Goal: Information Seeking & Learning: Learn about a topic

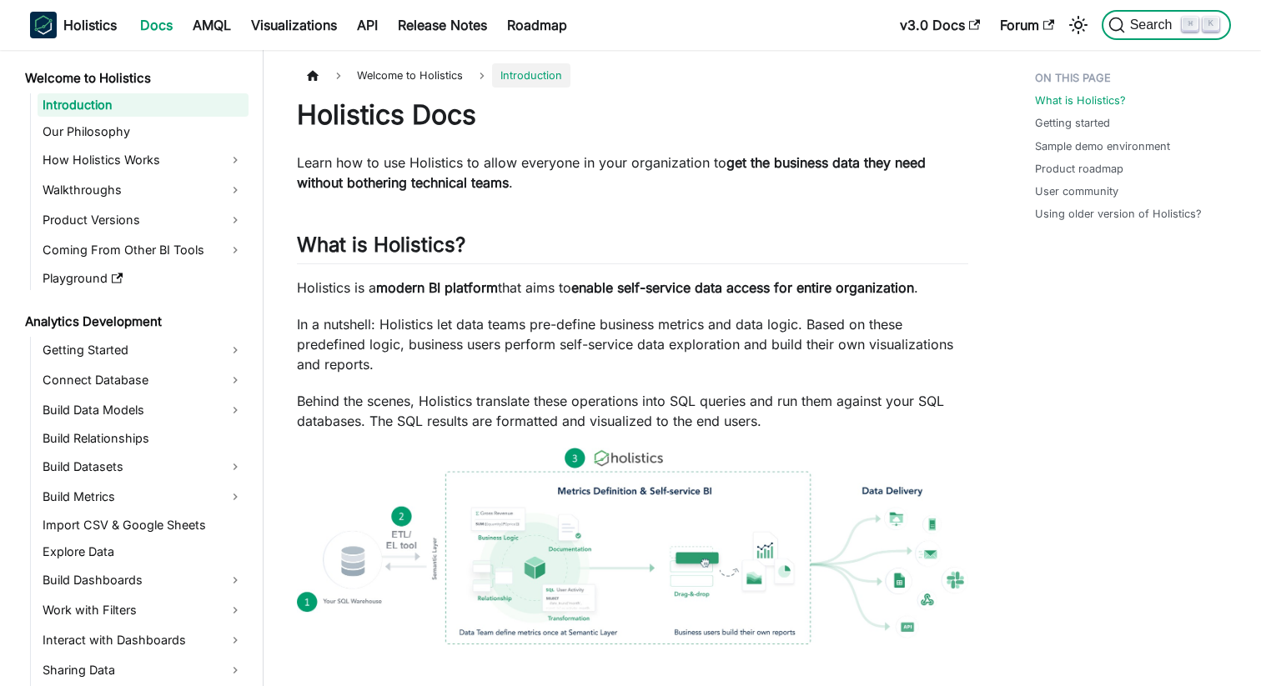
click at [1144, 17] on span "Search" at bounding box center [1145, 25] width 74 height 17
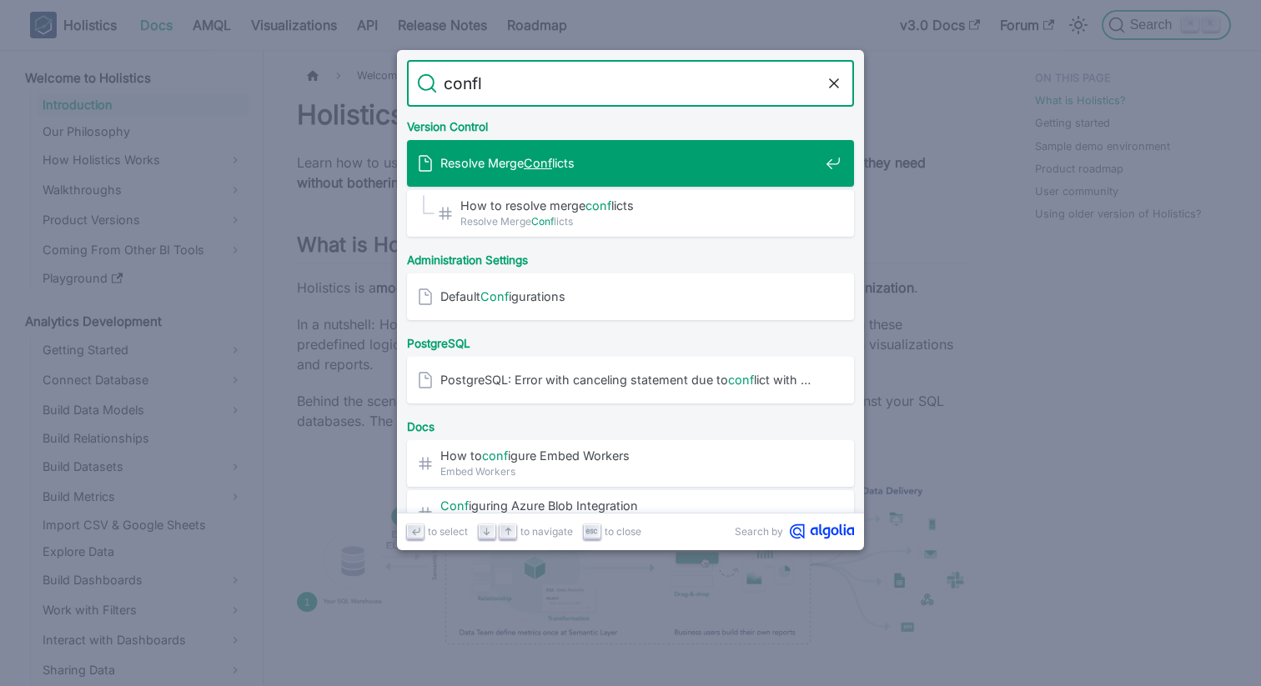
type input "confli"
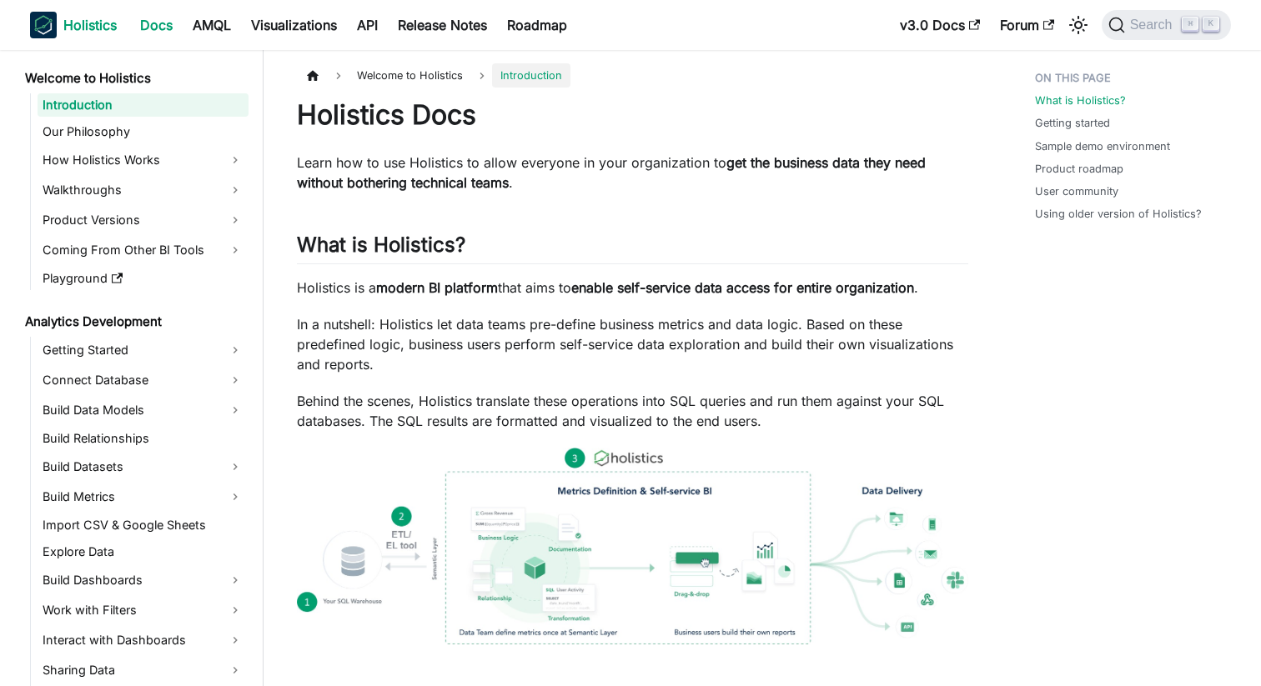
click at [57, 19] on link "Holistics" at bounding box center [73, 25] width 87 height 27
click at [1129, 13] on button "Search ⌘ K" at bounding box center [1166, 25] width 129 height 30
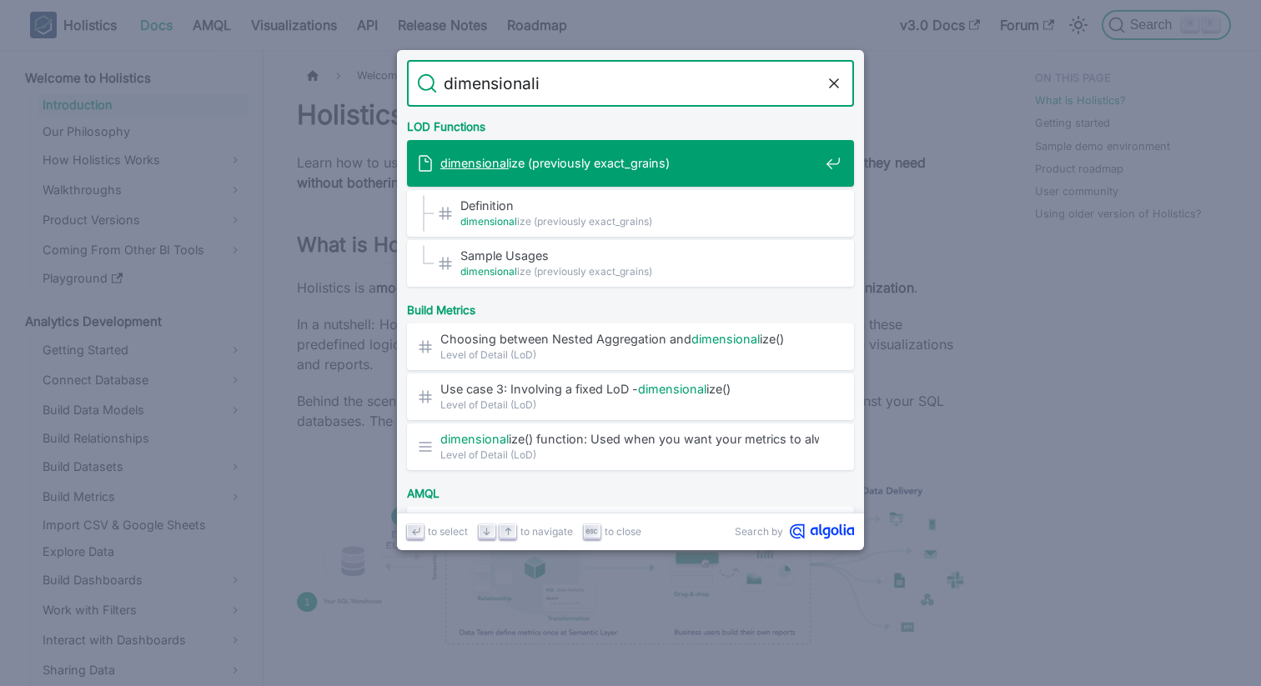
type input "dimensionaliz"
click at [665, 176] on div "dimensionaliz e (previously exact_grains)" at bounding box center [635, 163] width 437 height 47
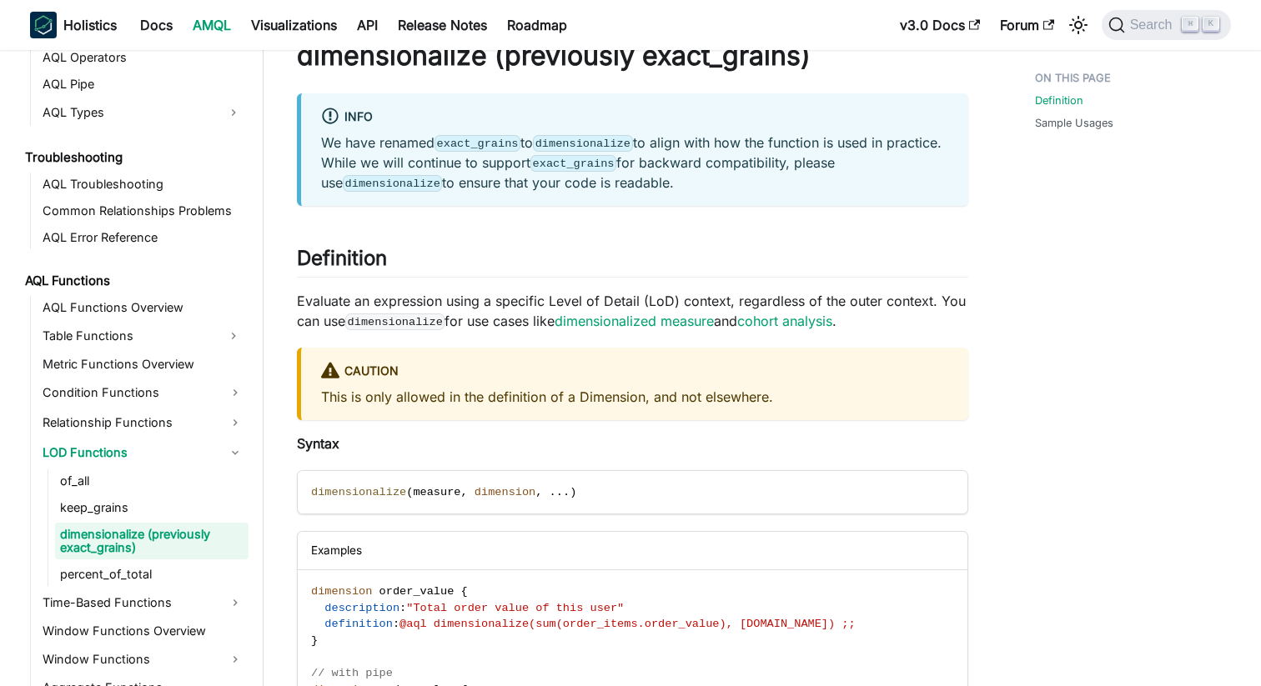
scroll to position [63, 0]
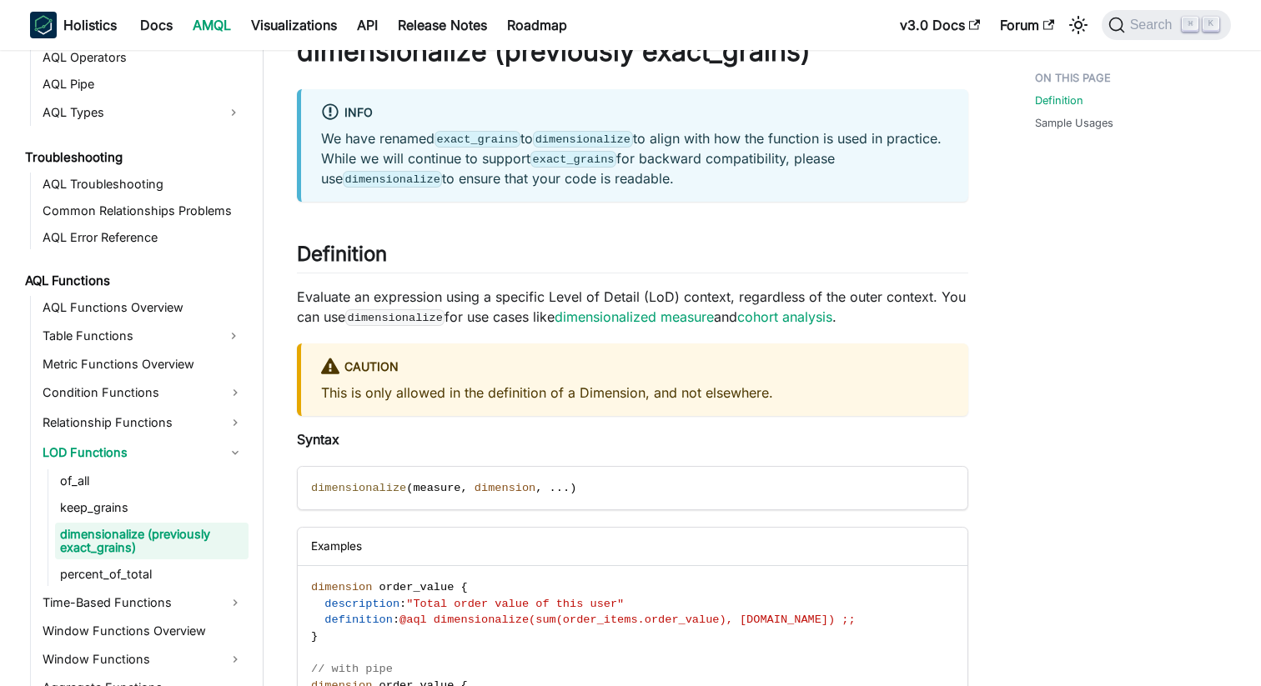
click at [709, 181] on p "We have renamed exact_grains to dimensionalize to align with how the function i…" at bounding box center [634, 158] width 627 height 60
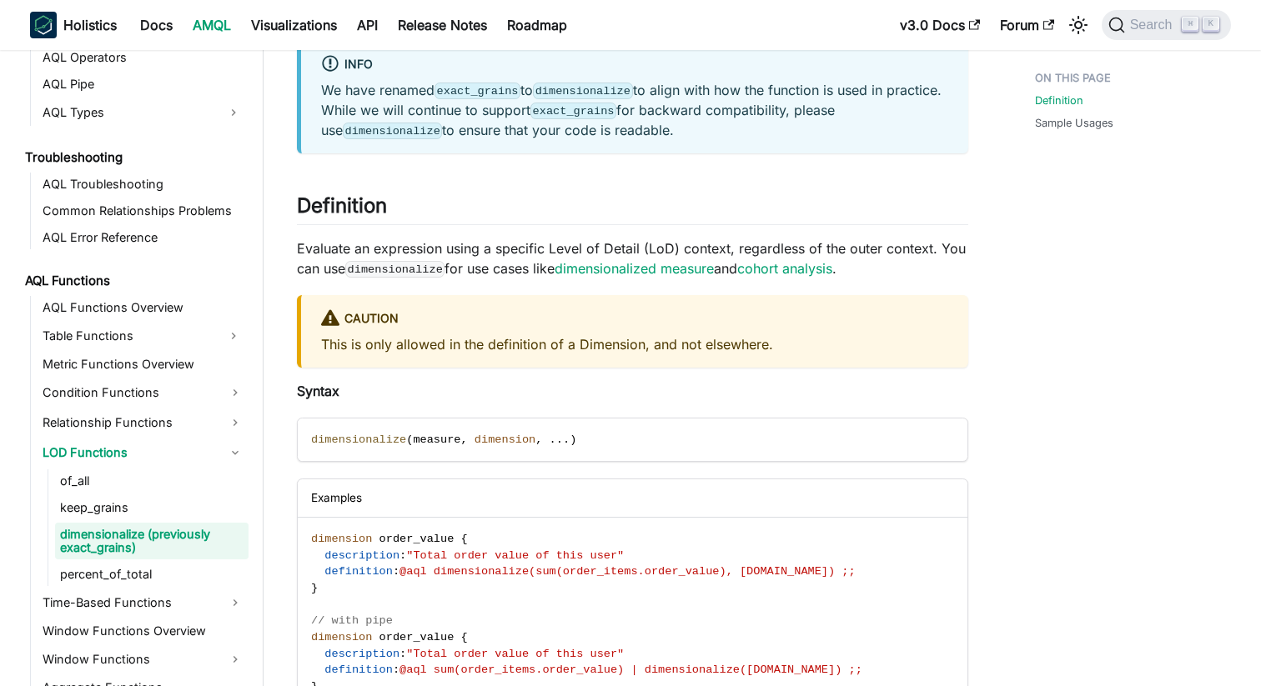
scroll to position [132, 0]
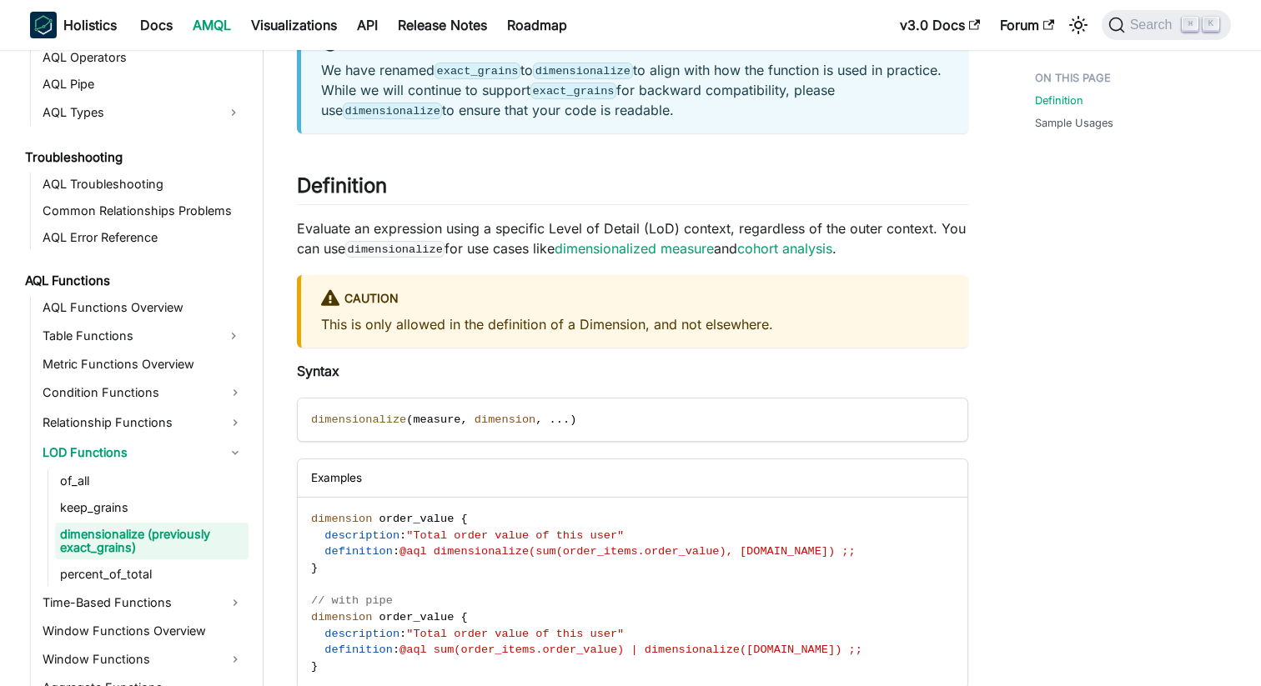
click at [742, 233] on p "Evaluate an expression using a specific Level of Detail (LoD) context, regardle…" at bounding box center [632, 239] width 671 height 40
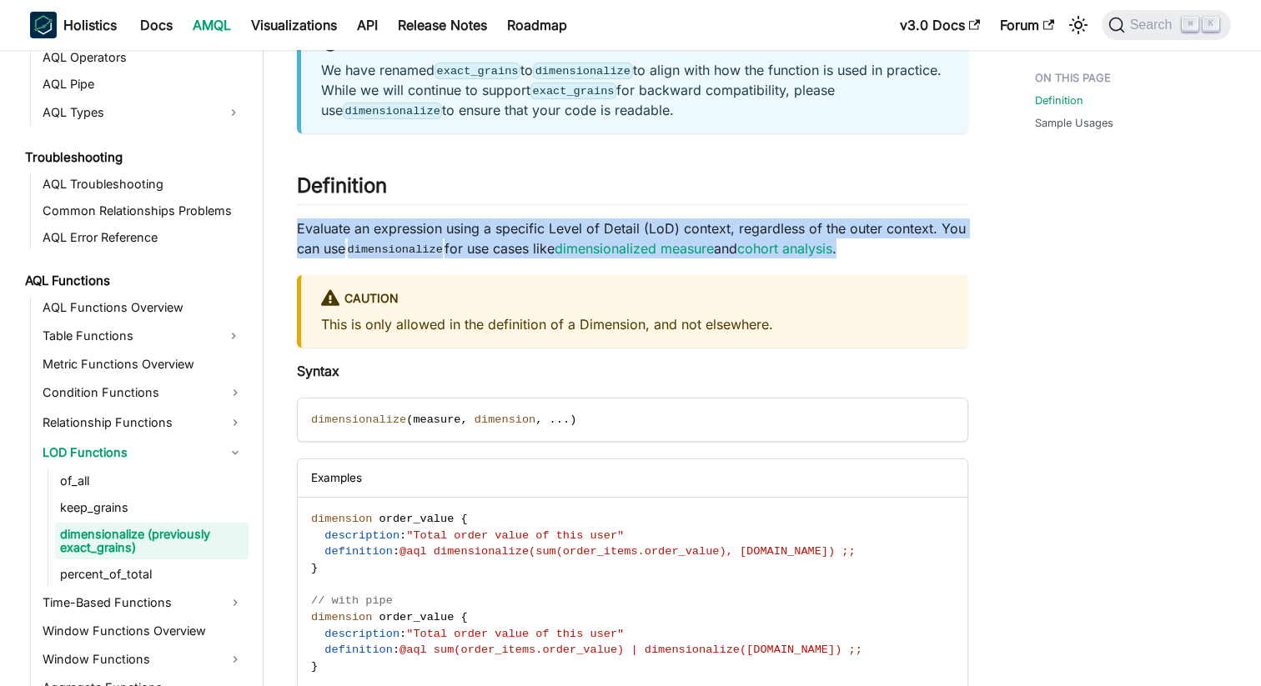
click at [733, 324] on p "This is only allowed in the definition of a Dimension, and not elsewhere." at bounding box center [634, 324] width 627 height 20
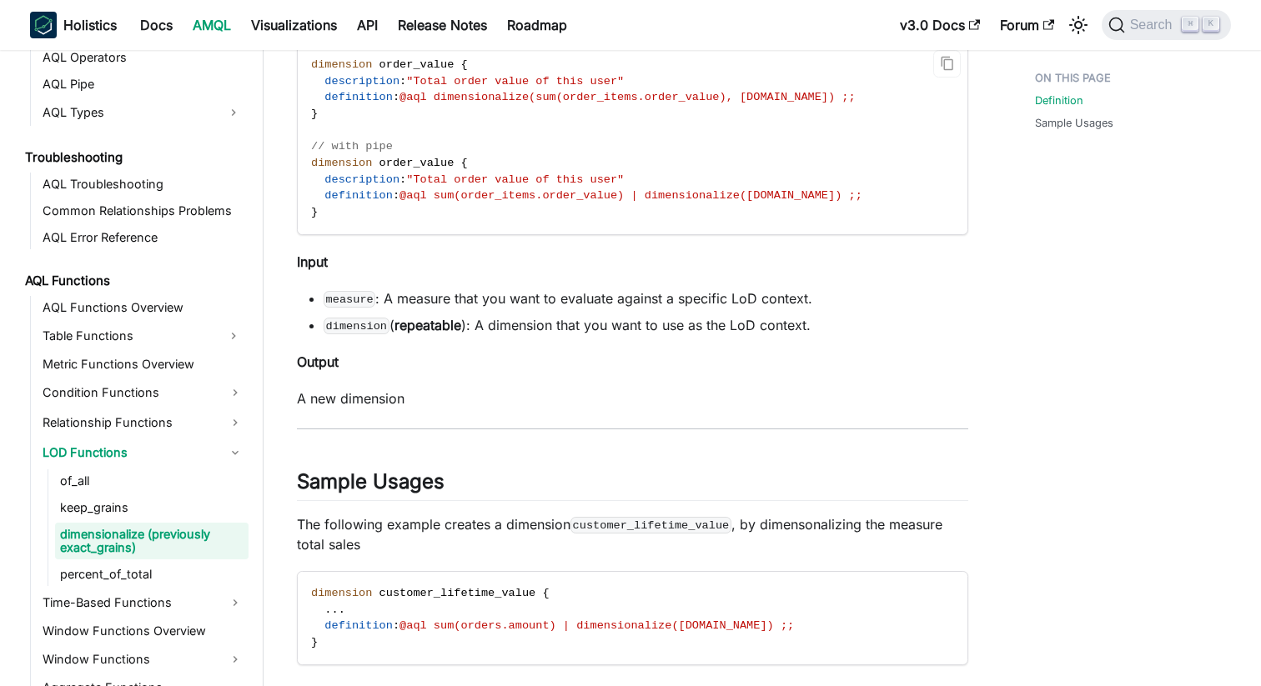
scroll to position [608, 0]
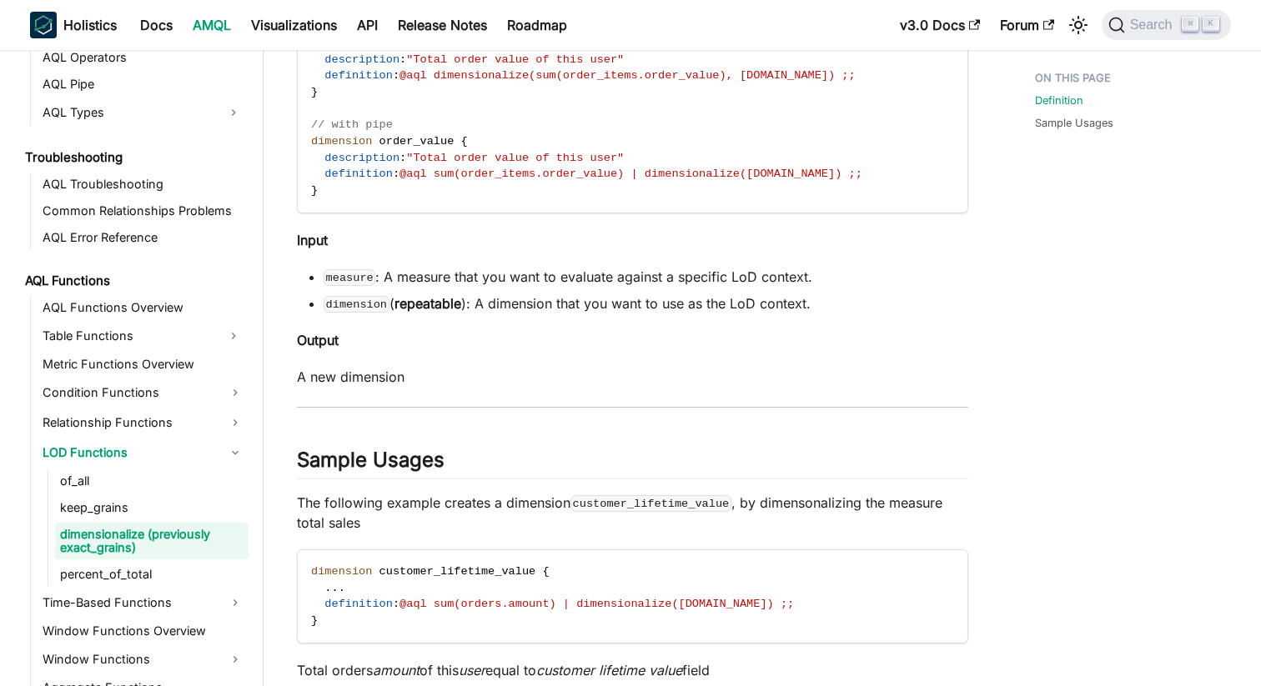
click at [649, 294] on li "dimension ( repeatable ): A dimension that you want to use as the LoD context." at bounding box center [646, 304] width 645 height 20
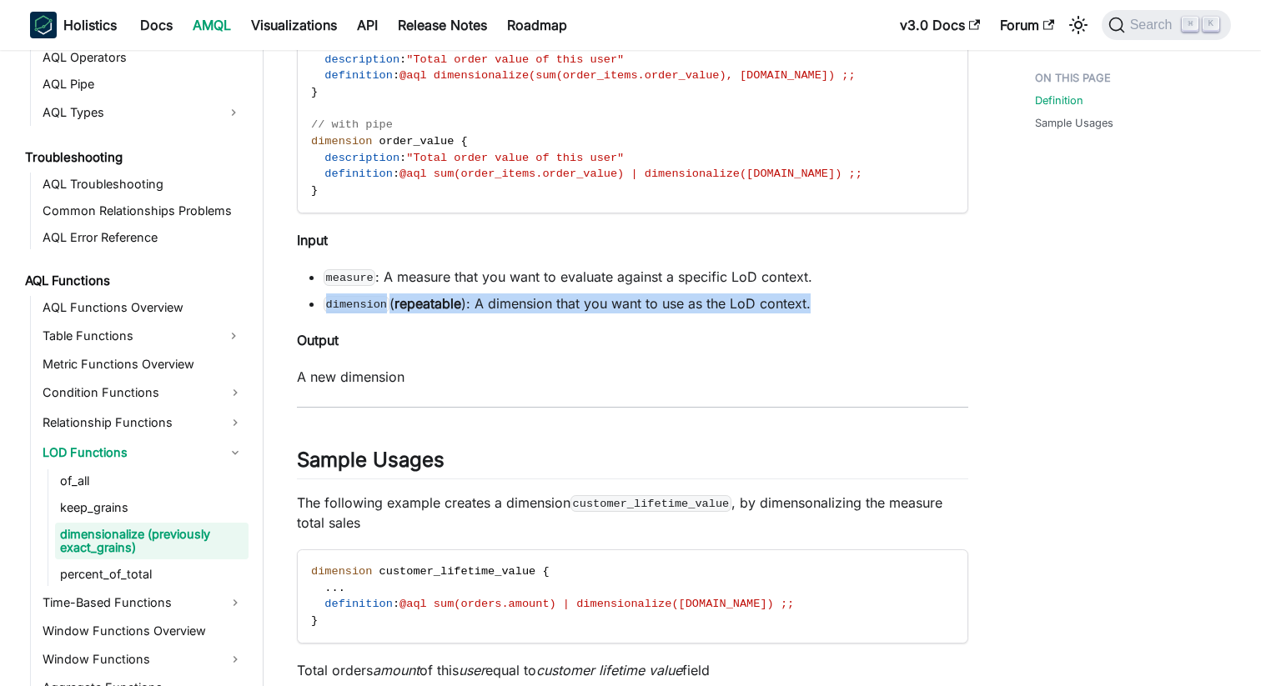
click at [680, 273] on li "measure : A measure that you want to evaluate against a specific LoD context." at bounding box center [646, 277] width 645 height 20
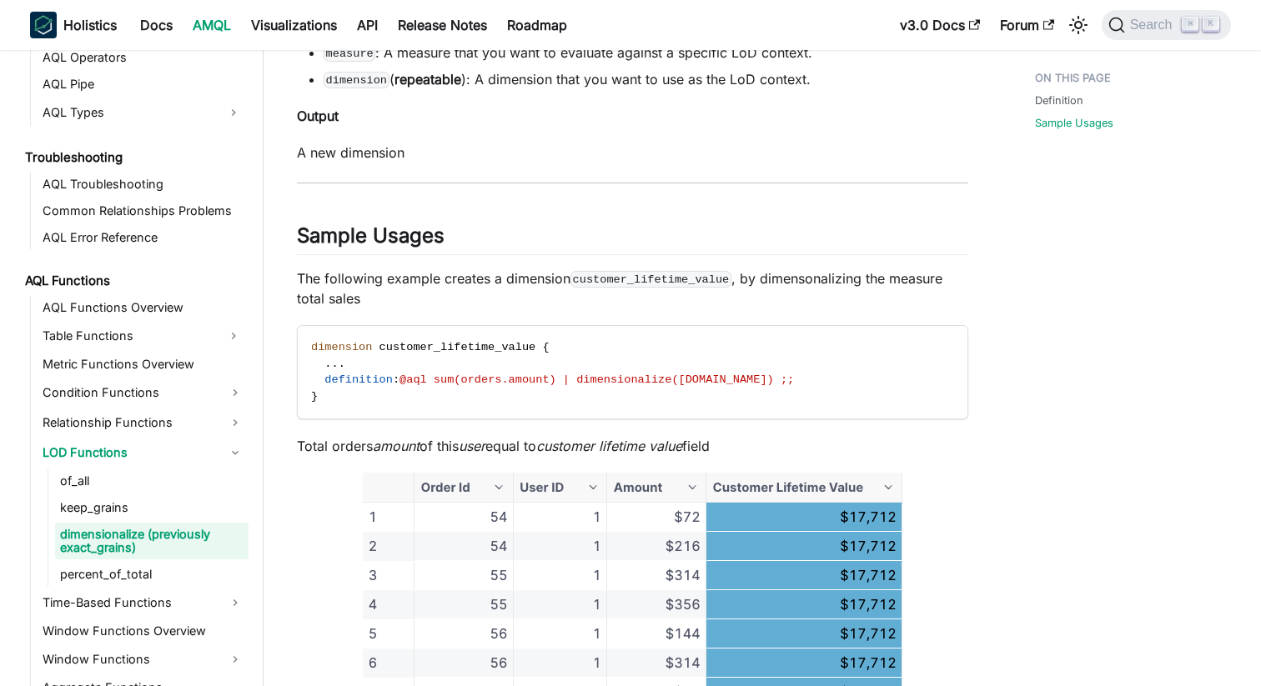
scroll to position [834, 0]
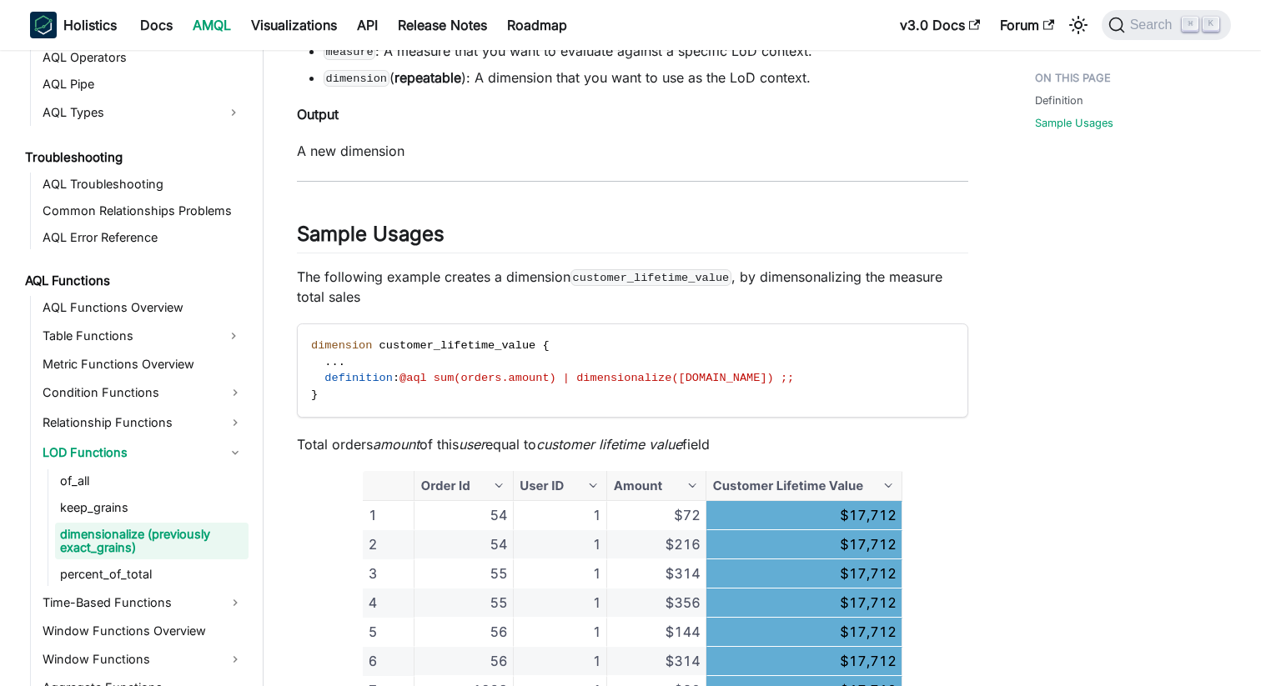
click at [680, 273] on code "customer_lifetime_value" at bounding box center [650, 277] width 161 height 17
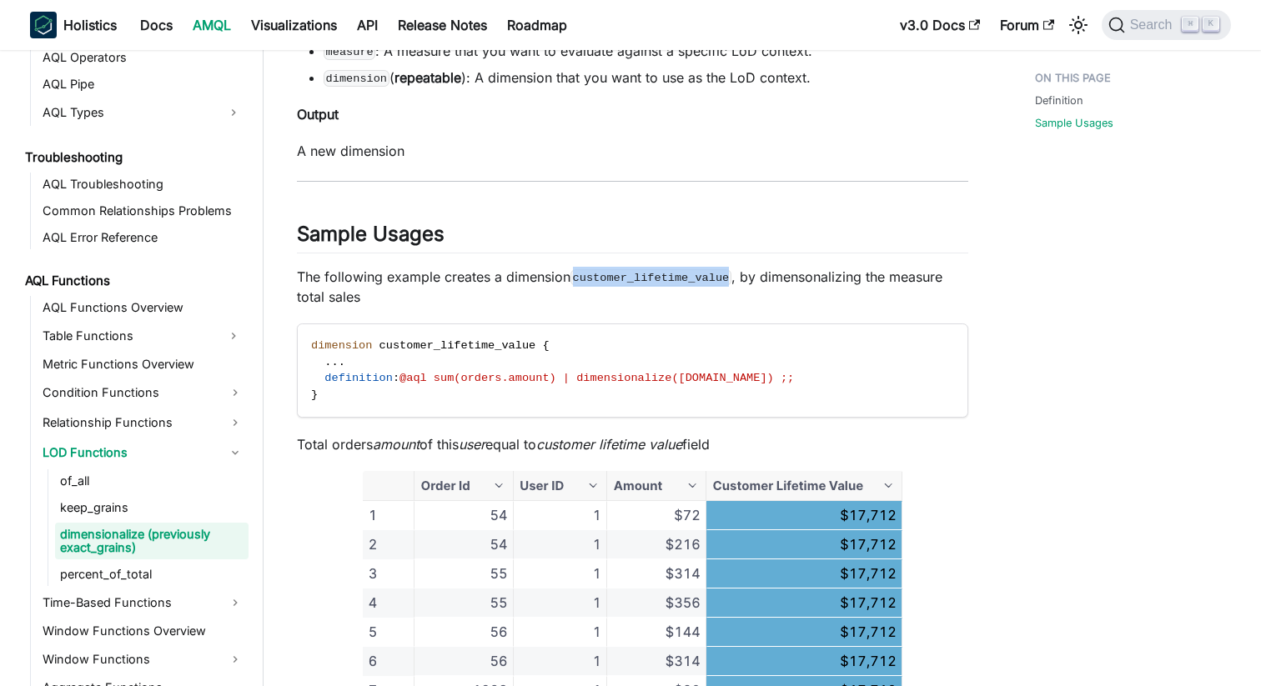
click at [680, 273] on code "customer_lifetime_value" at bounding box center [650, 277] width 161 height 17
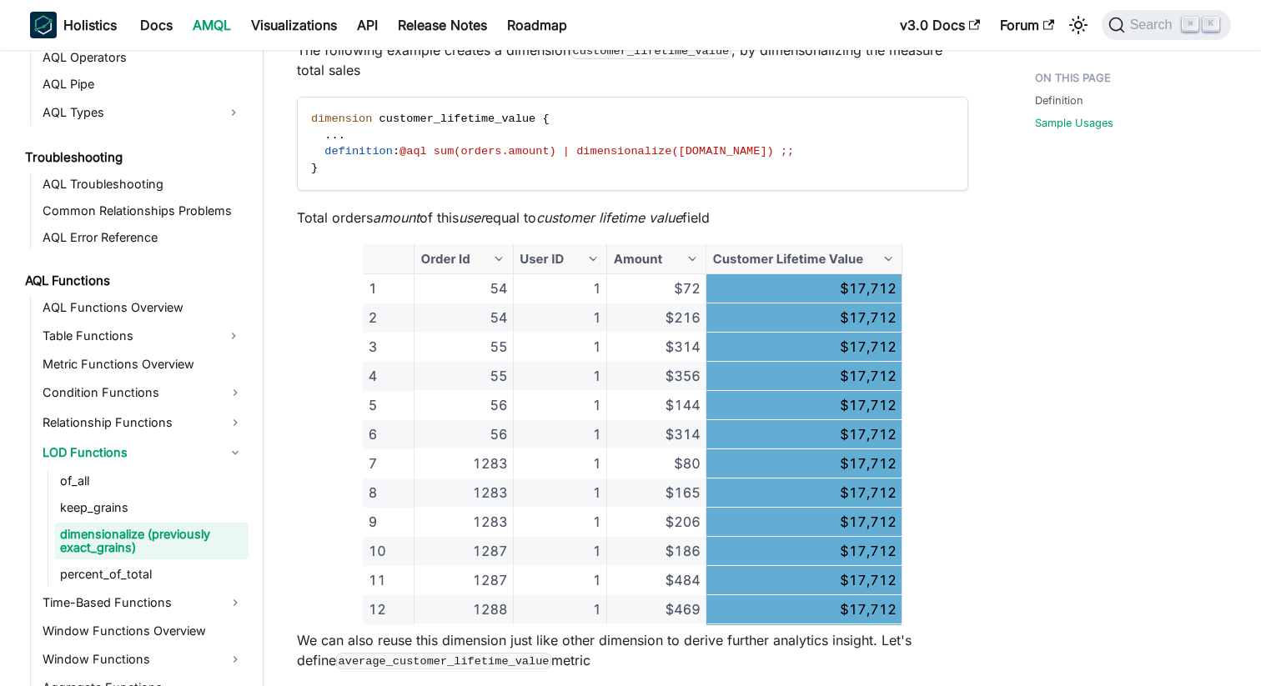
scroll to position [1062, 0]
click at [726, 225] on p "Total orders amount of this user equal to customer lifetime value field" at bounding box center [632, 217] width 671 height 20
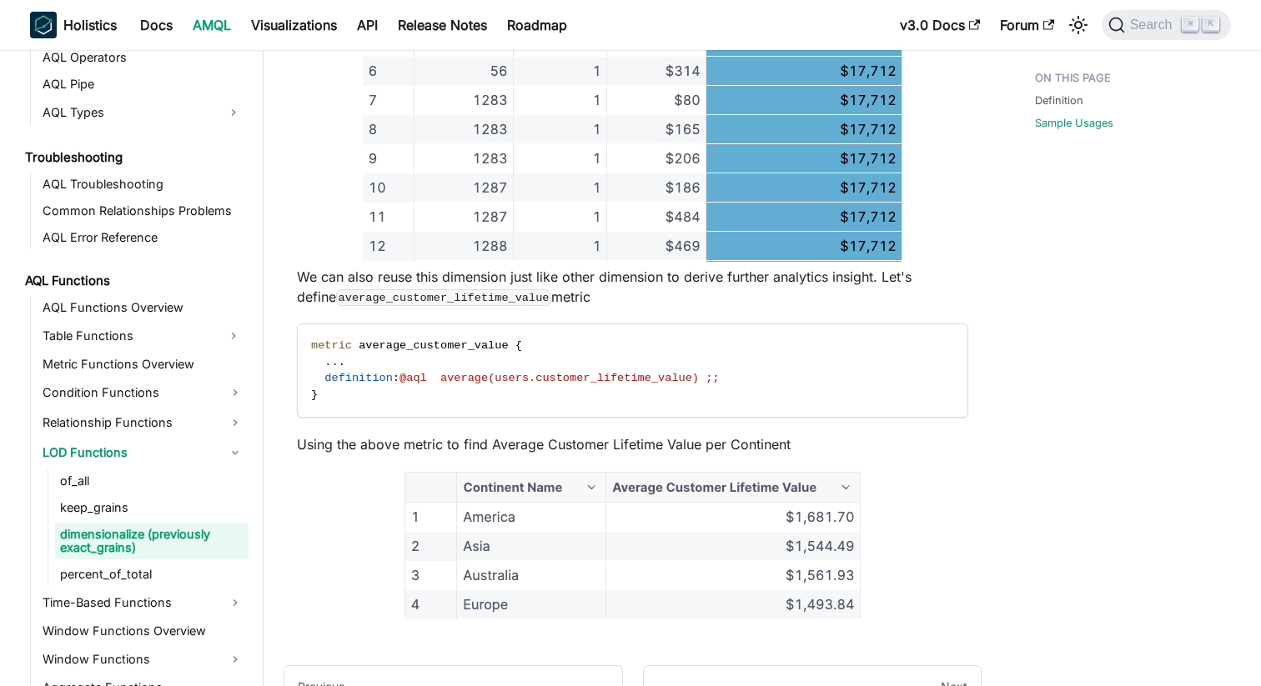
scroll to position [1442, 0]
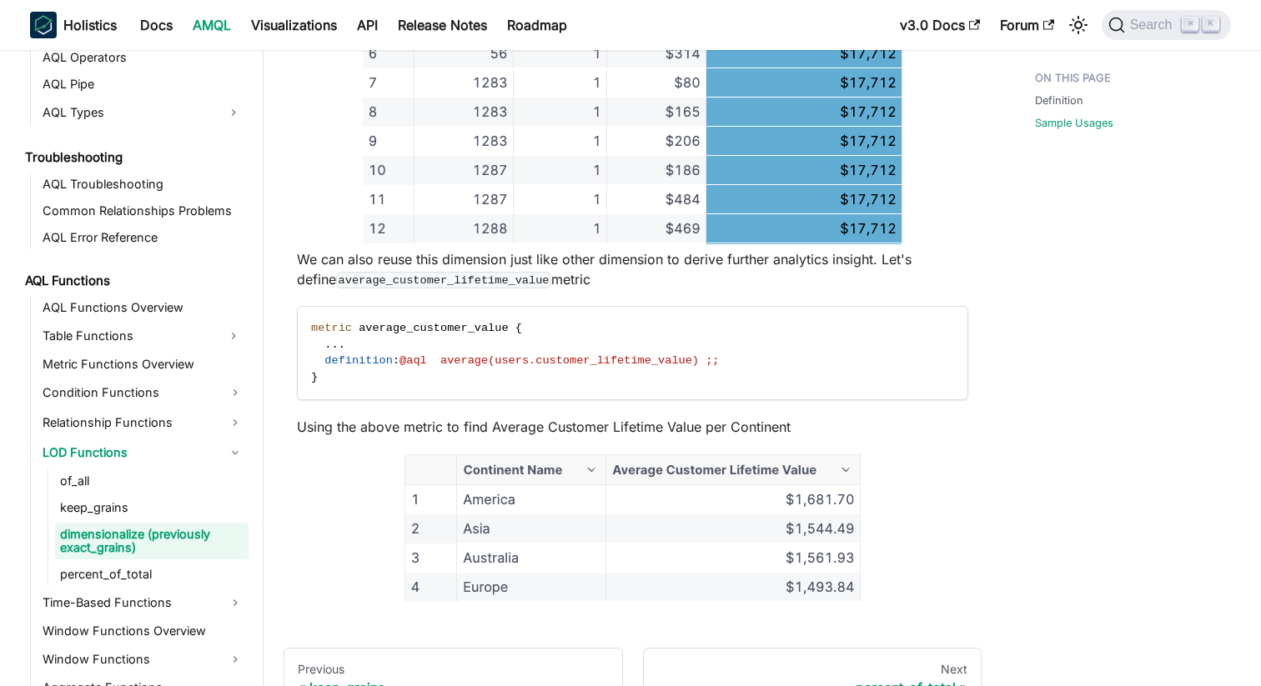
click at [727, 267] on p "We can also reuse this dimension just like other dimension to derive further an…" at bounding box center [632, 269] width 671 height 40
click at [734, 275] on p "We can also reuse this dimension just like other dimension to derive further an…" at bounding box center [632, 269] width 671 height 40
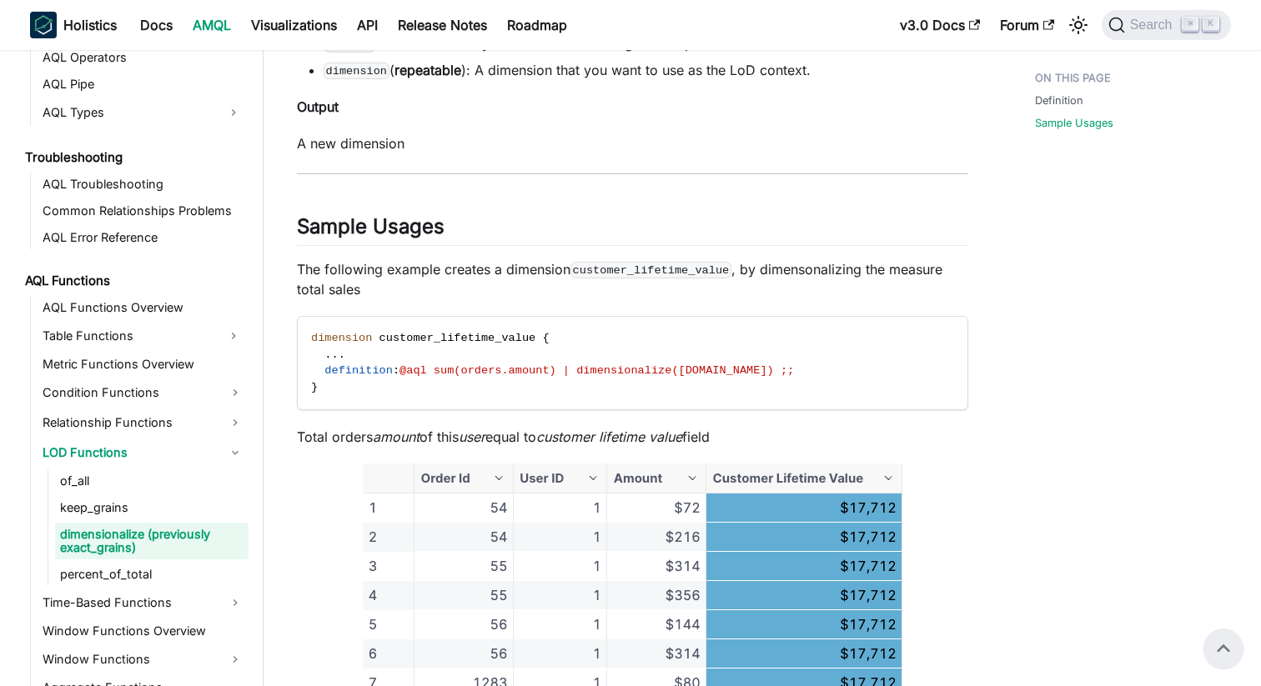
scroll to position [786, 0]
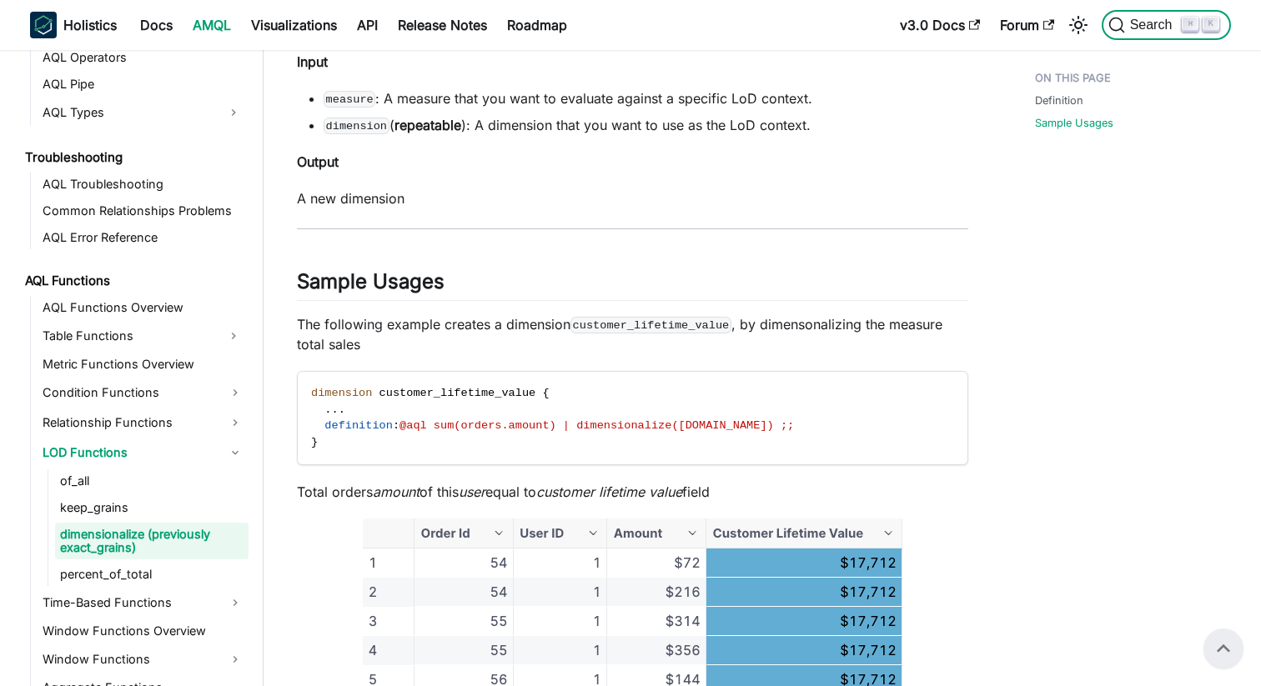
click at [1125, 35] on button "Search ⌘ K" at bounding box center [1166, 25] width 129 height 30
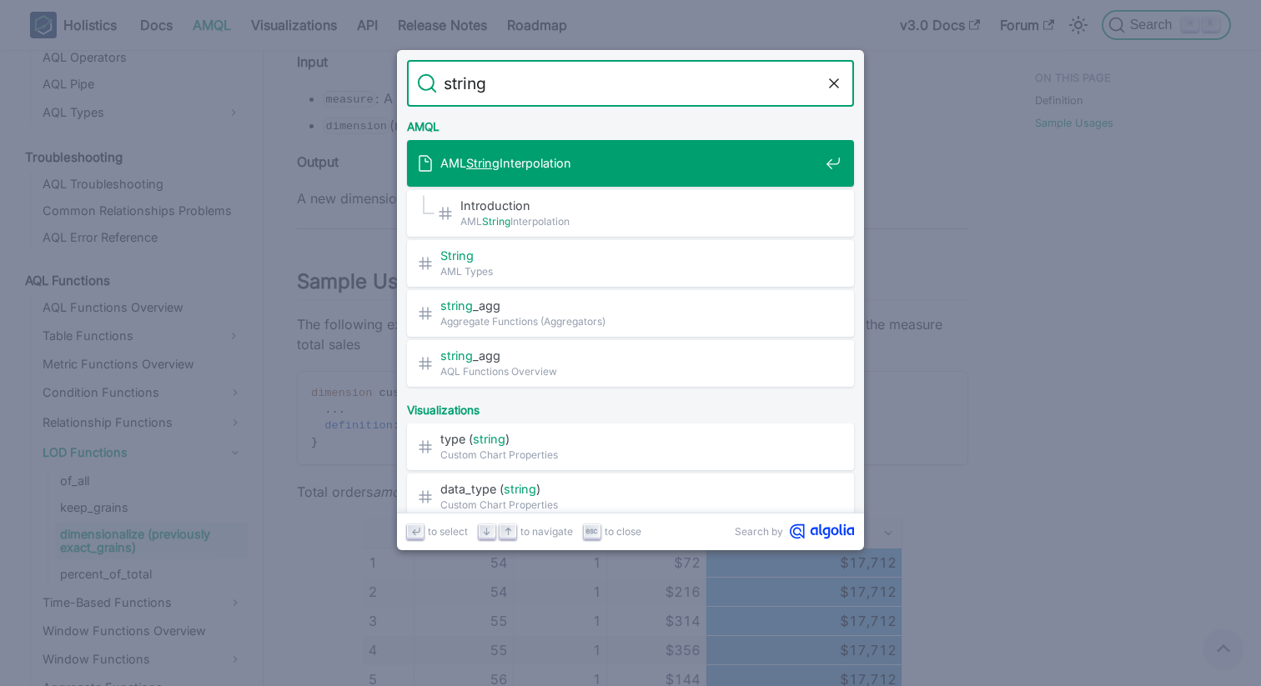
type input "string_"
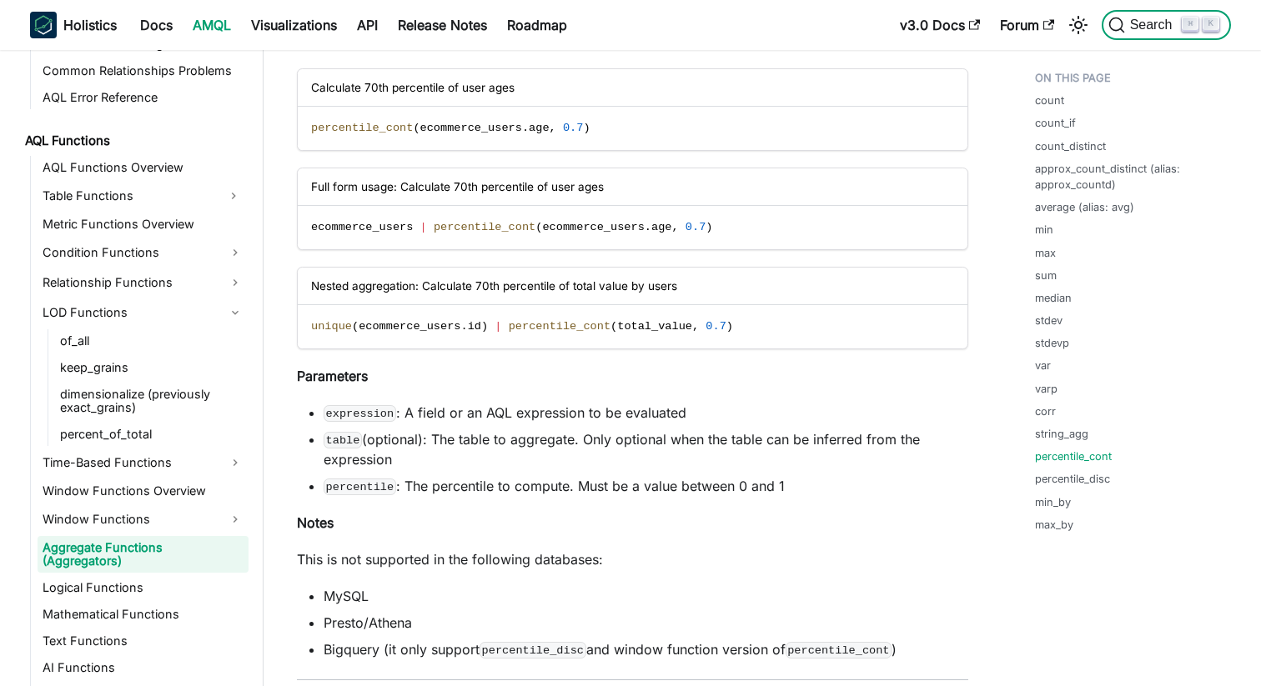
scroll to position [8467, 0]
